Goal: Task Accomplishment & Management: Manage account settings

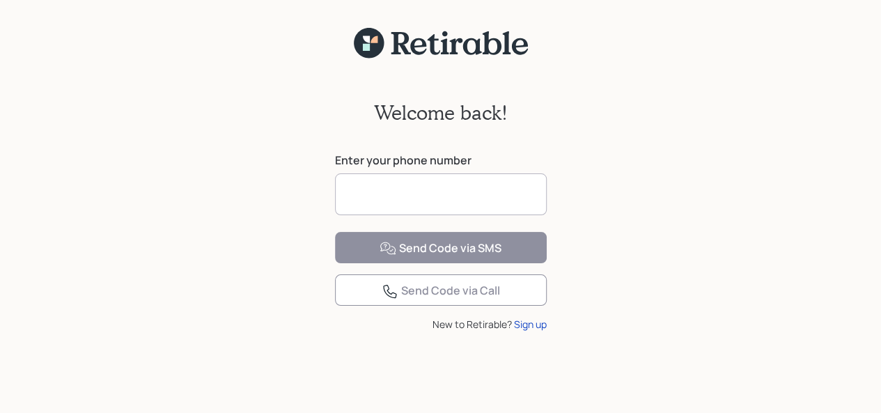
click at [364, 189] on input at bounding box center [441, 194] width 212 height 42
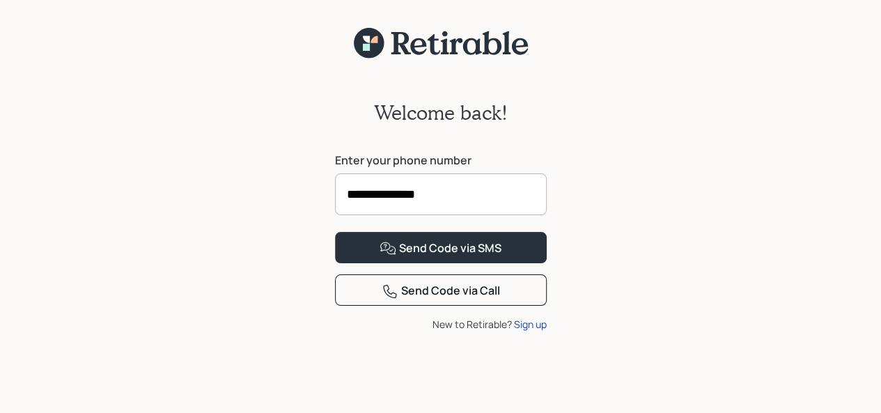
type input "**********"
click at [439, 257] on div "Send Code via SMS" at bounding box center [440, 248] width 122 height 17
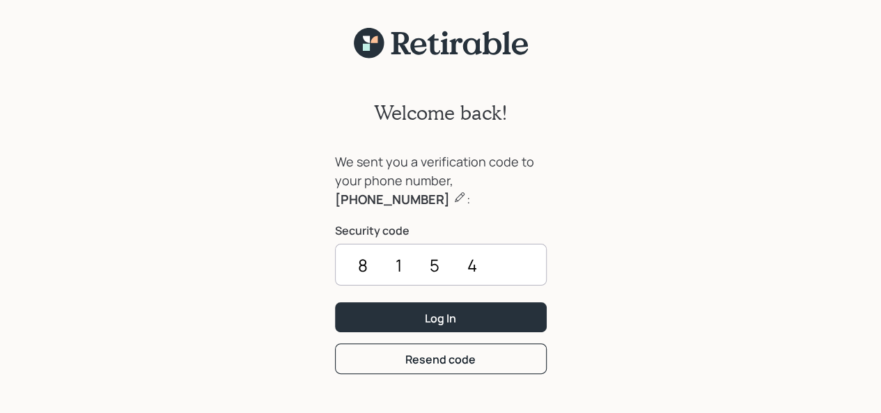
type input "8154"
click at [437, 324] on div "Log In" at bounding box center [440, 318] width 31 height 15
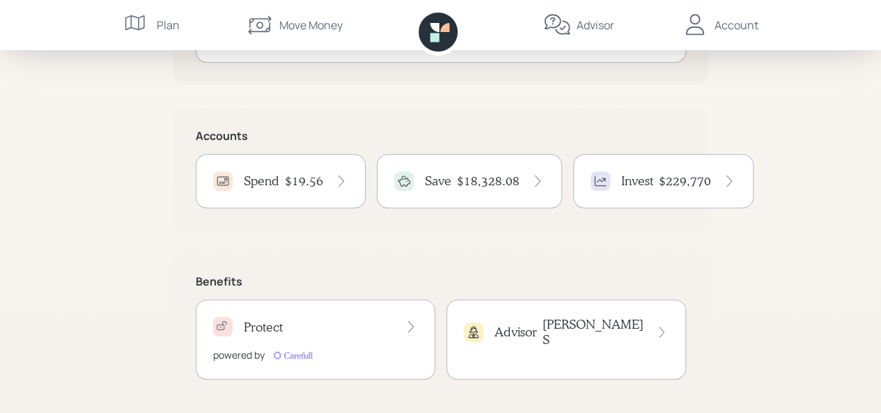
scroll to position [278, 0]
click at [472, 175] on h4 "$18,328.08" at bounding box center [488, 178] width 63 height 15
